Goal: Use online tool/utility: Utilize a website feature to perform a specific function

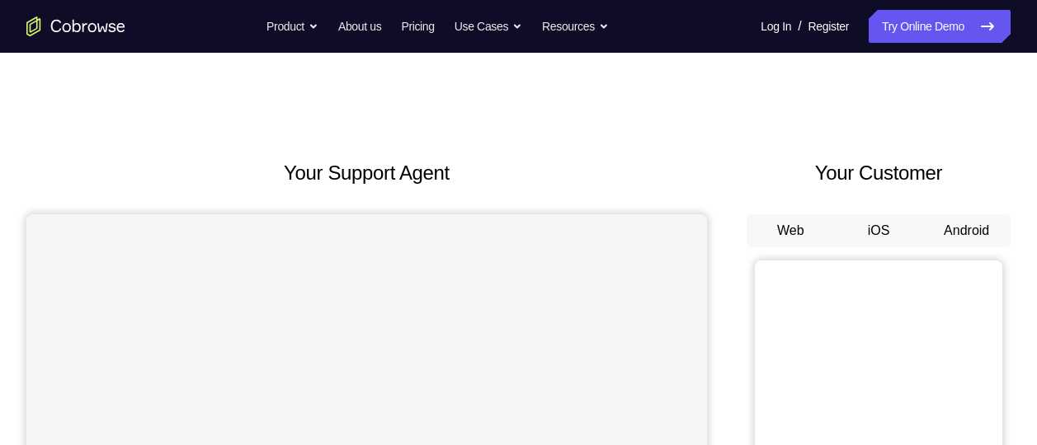
scroll to position [125, 0]
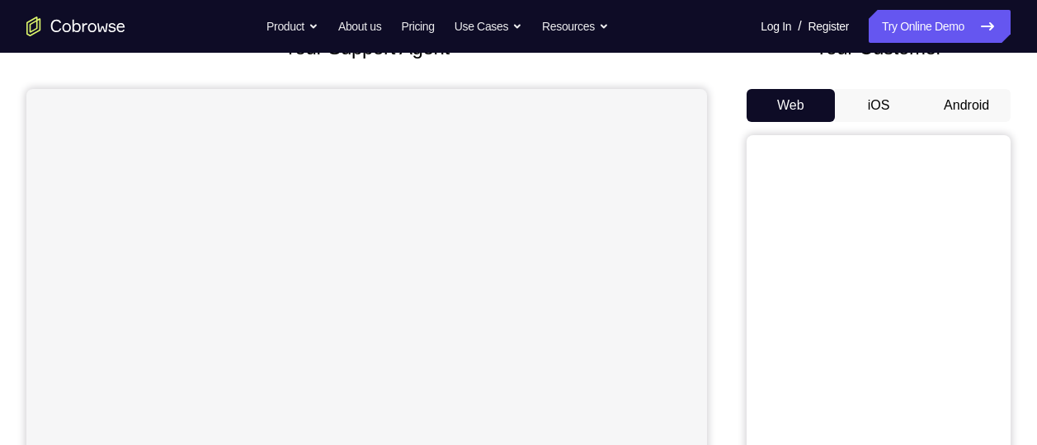
click at [955, 120] on button "Android" at bounding box center [966, 105] width 88 height 33
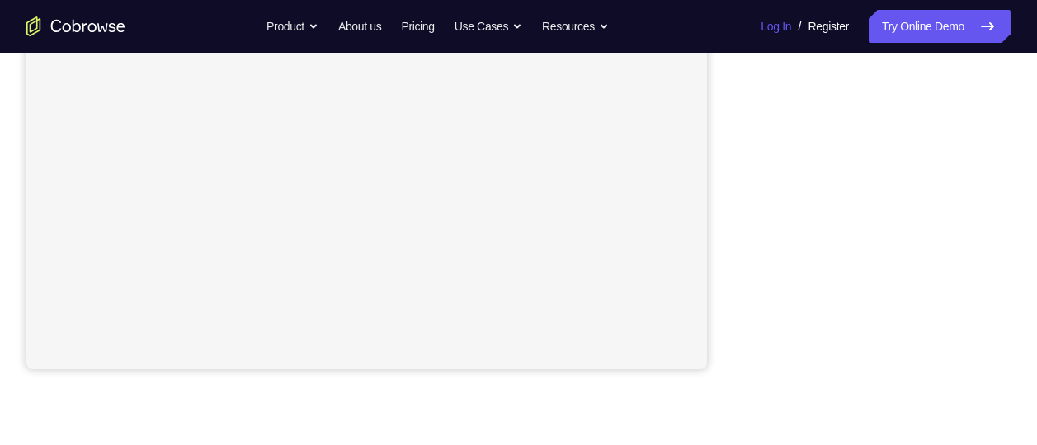
scroll to position [344, 0]
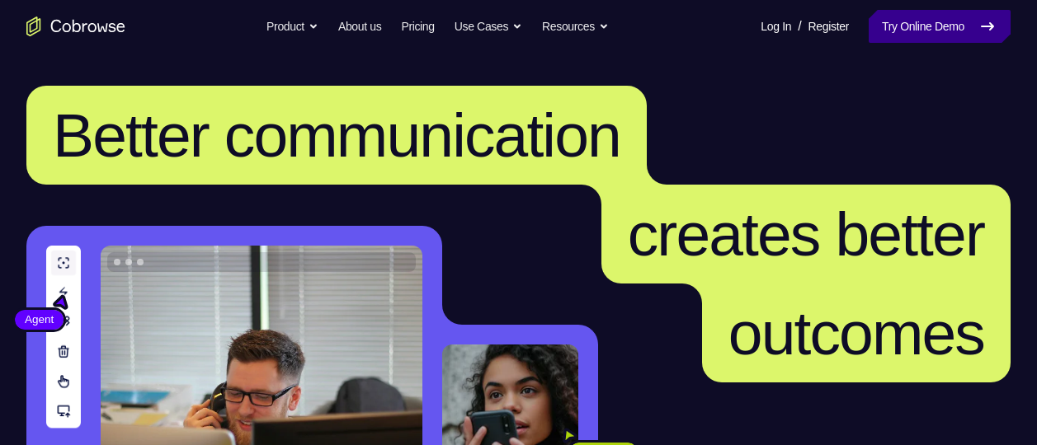
click at [935, 17] on link "Try Online Demo" at bounding box center [939, 26] width 142 height 33
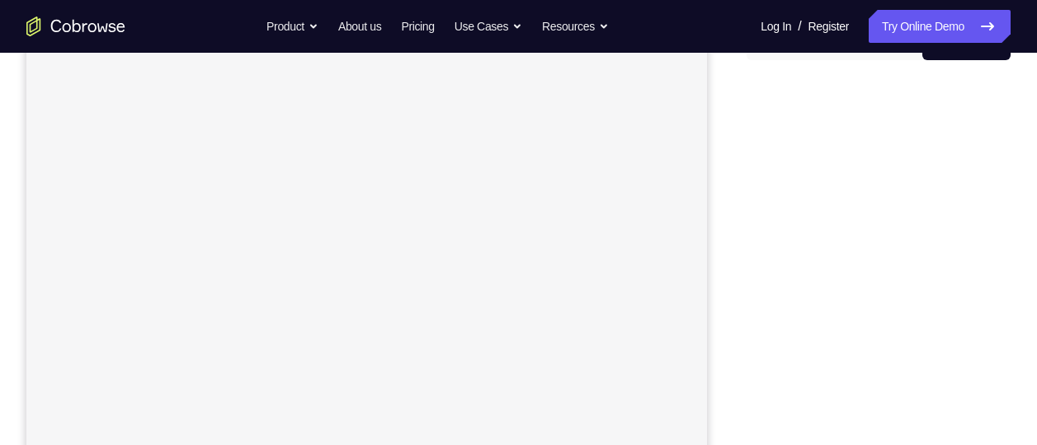
scroll to position [187, 0]
drag, startPoint x: 0, startPoint y: 0, endPoint x: 738, endPoint y: 283, distance: 790.3
click at [738, 283] on div "Your Support Agent Your Customer Web iOS Android" at bounding box center [518, 275] width 984 height 609
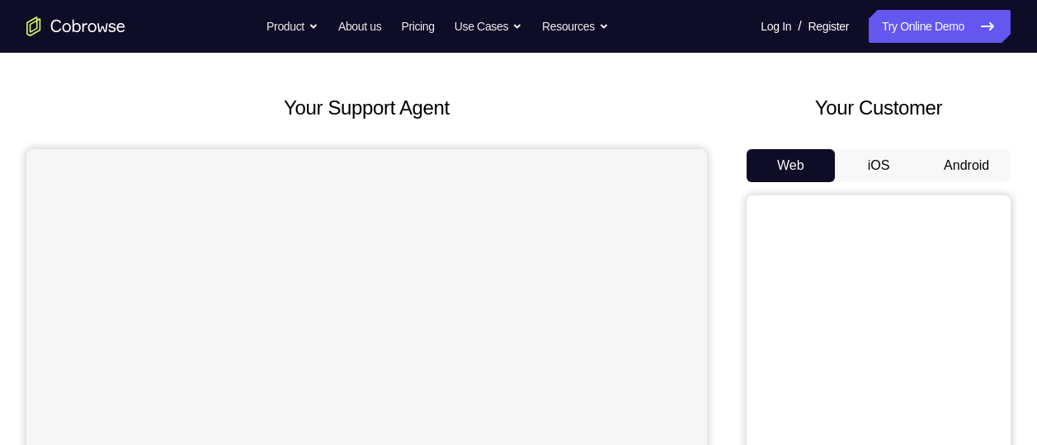
click at [955, 168] on button "Android" at bounding box center [966, 165] width 88 height 33
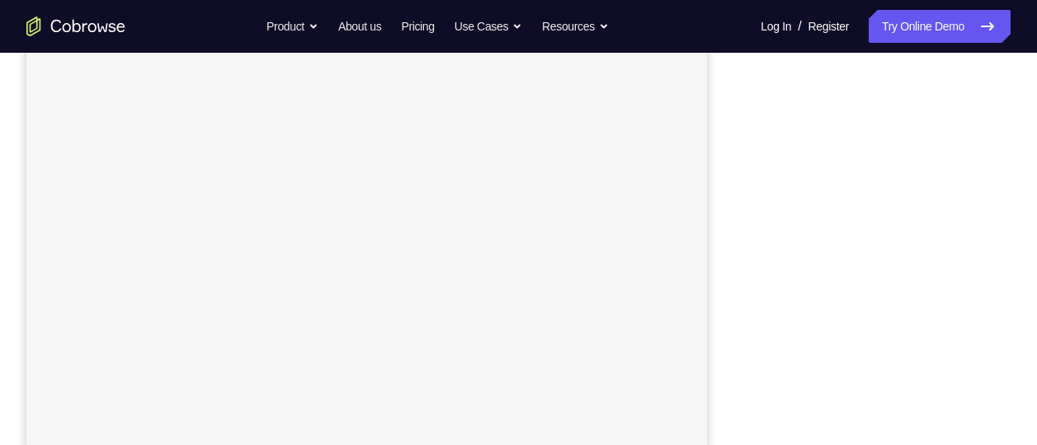
scroll to position [313, 0]
